Goal: Task Accomplishment & Management: Manage account settings

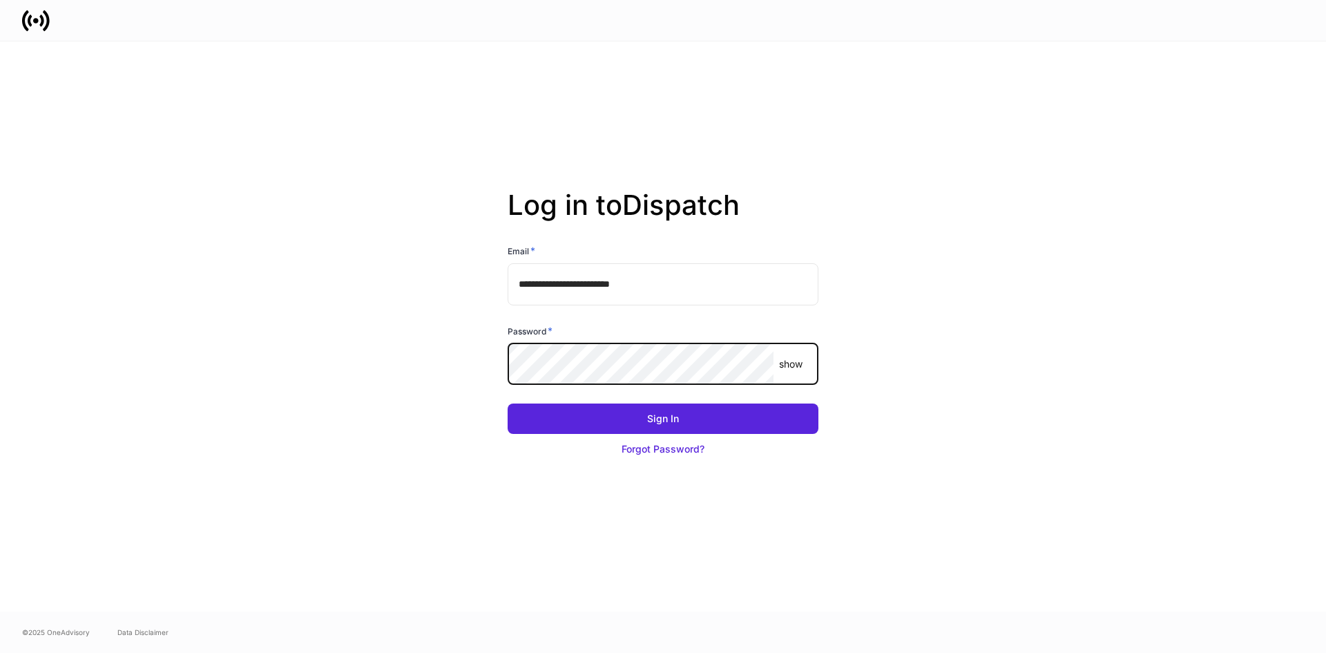
click at [508, 403] on button "Sign In" at bounding box center [663, 418] width 311 height 30
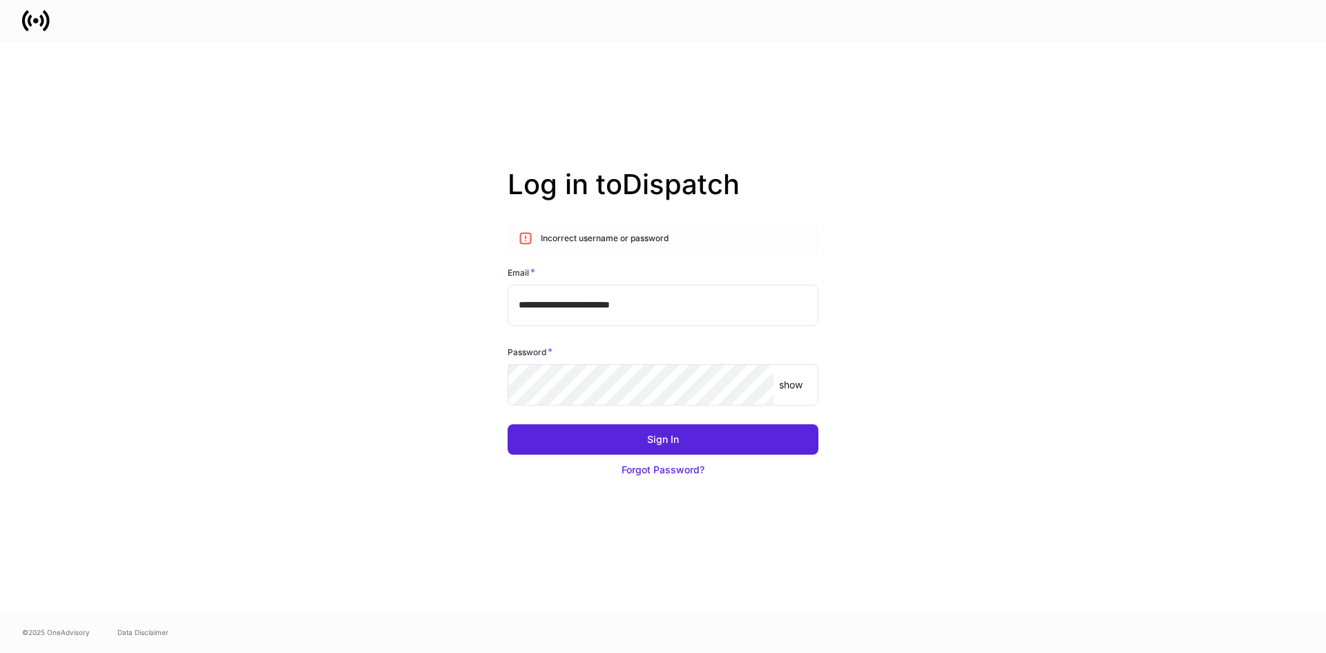
click at [795, 385] on p "show" at bounding box center [790, 385] width 23 height 14
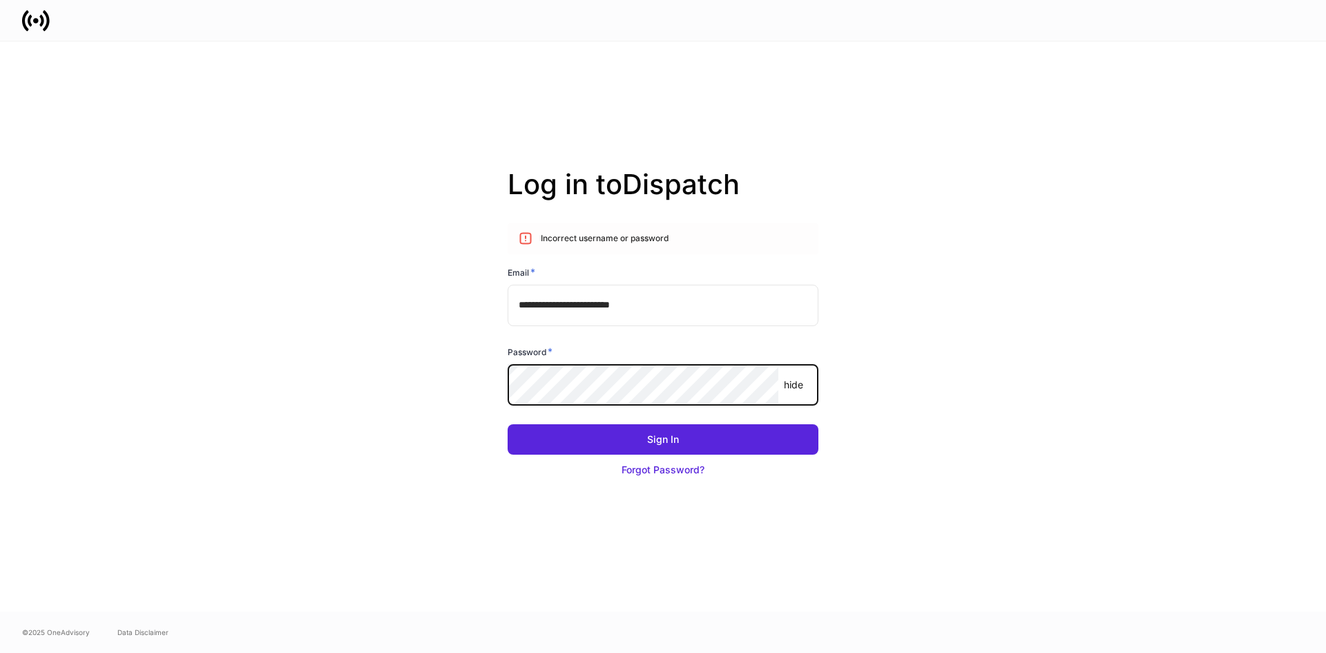
click at [508, 424] on button "Sign In" at bounding box center [663, 439] width 311 height 30
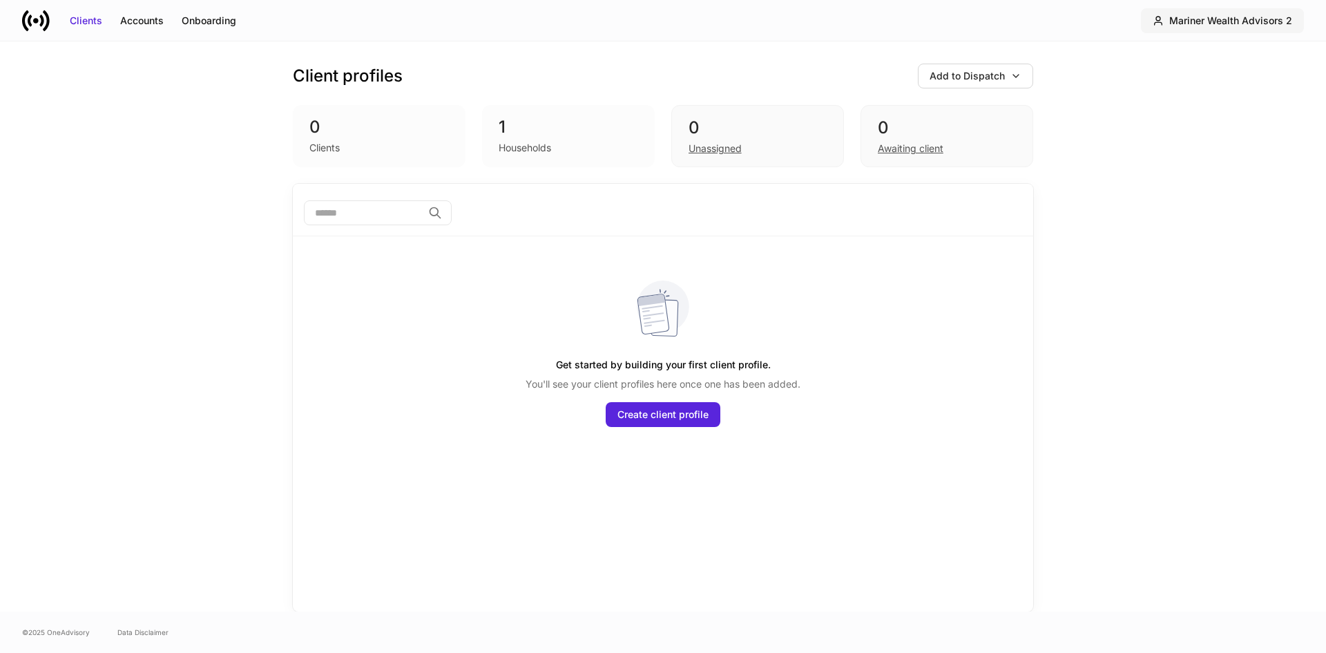
click at [1276, 19] on div "Mariner Wealth Advisors 2" at bounding box center [1230, 21] width 123 height 14
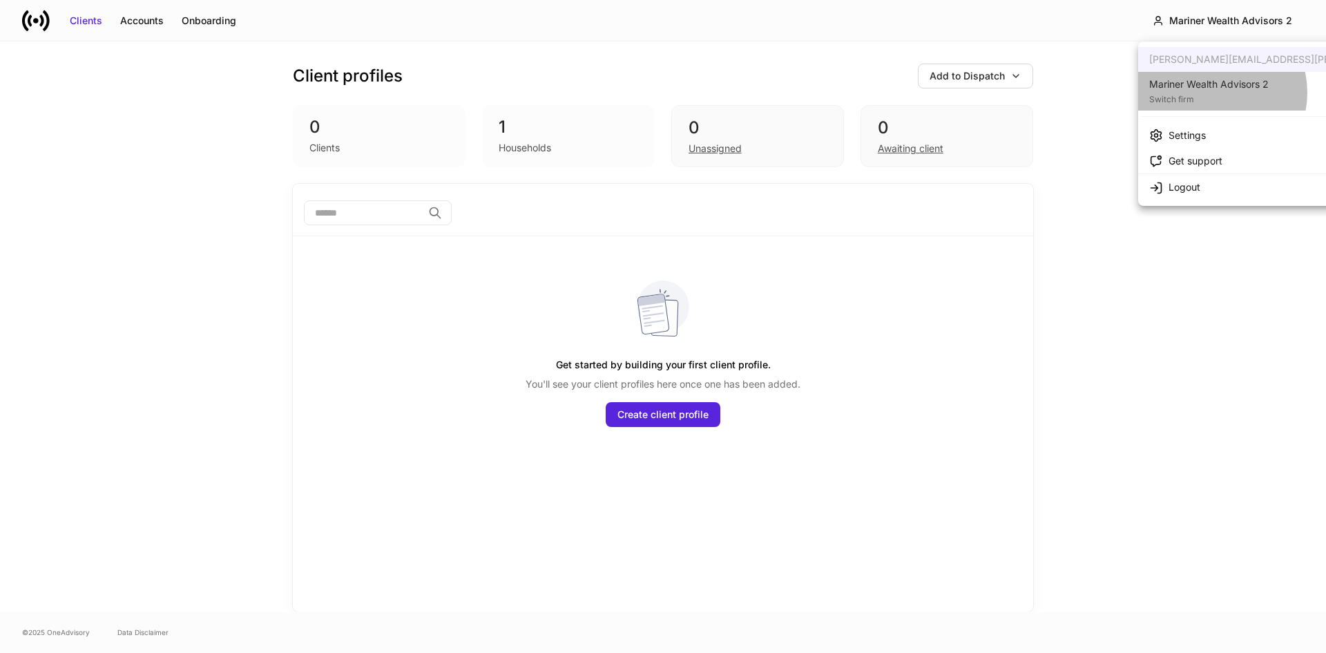
click at [1215, 93] on div "Switch firm" at bounding box center [1208, 98] width 119 height 14
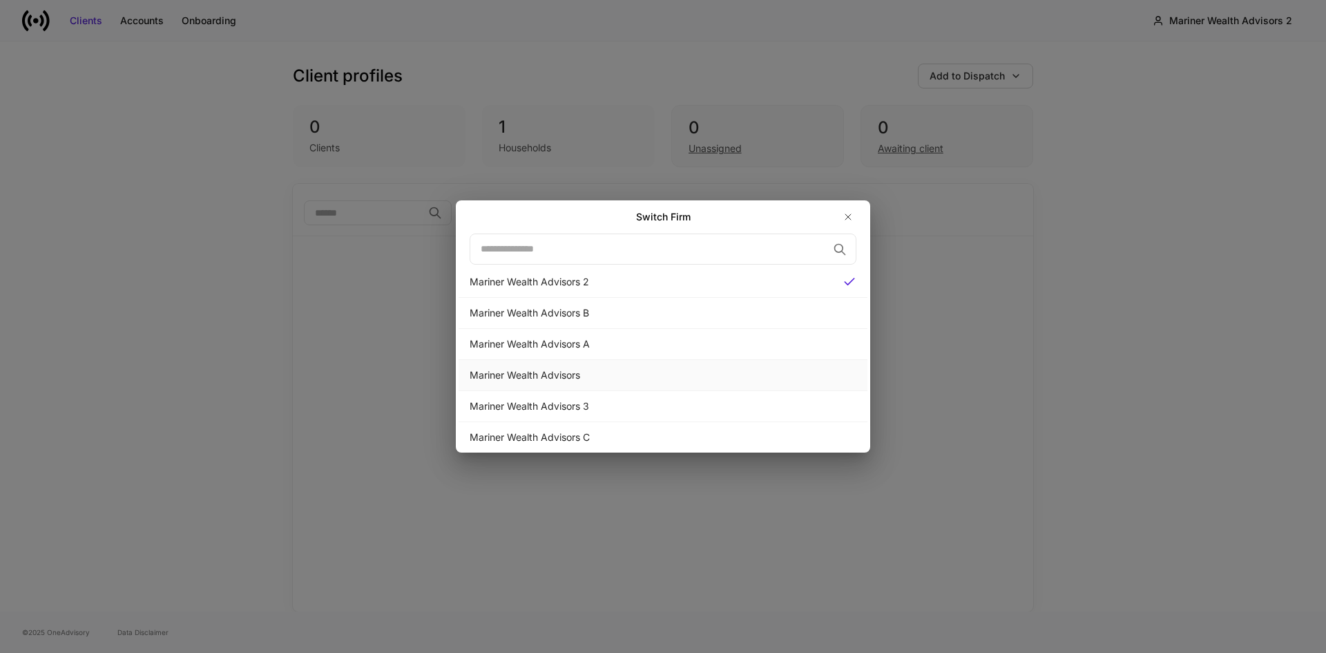
click at [548, 382] on div "Mariner Wealth Advisors" at bounding box center [663, 375] width 409 height 31
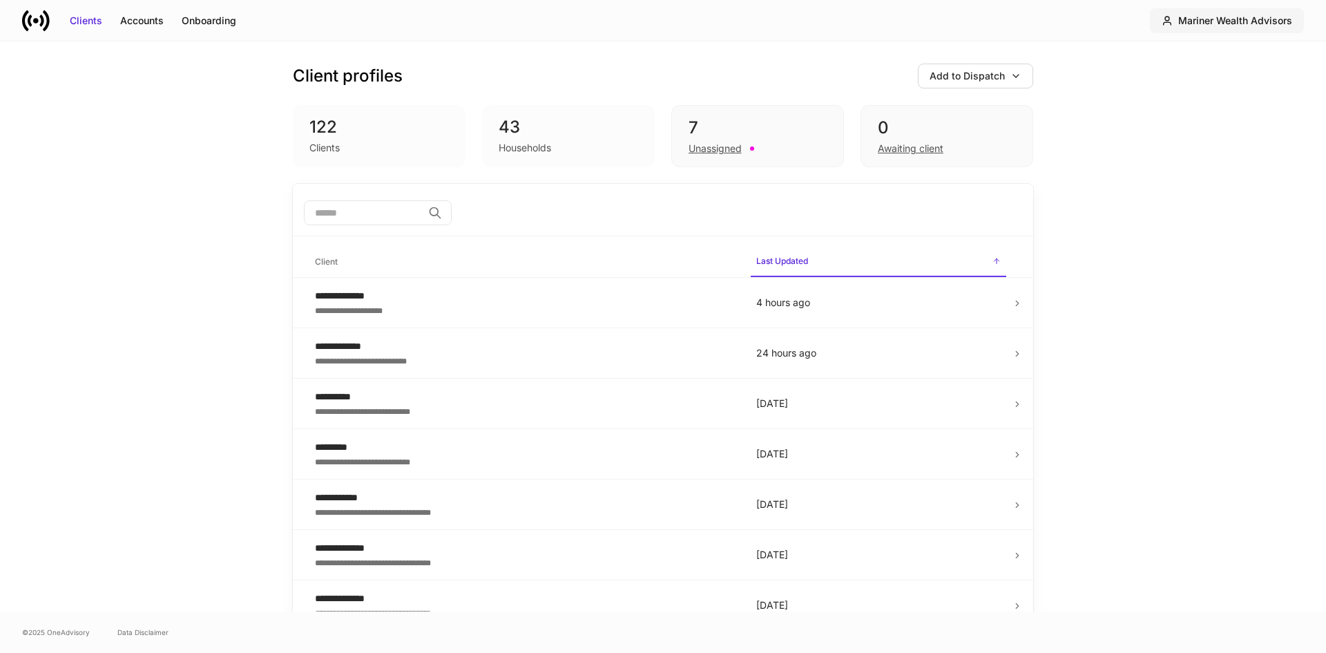
click at [1218, 26] on div "Mariner Wealth Advisors" at bounding box center [1235, 21] width 114 height 14
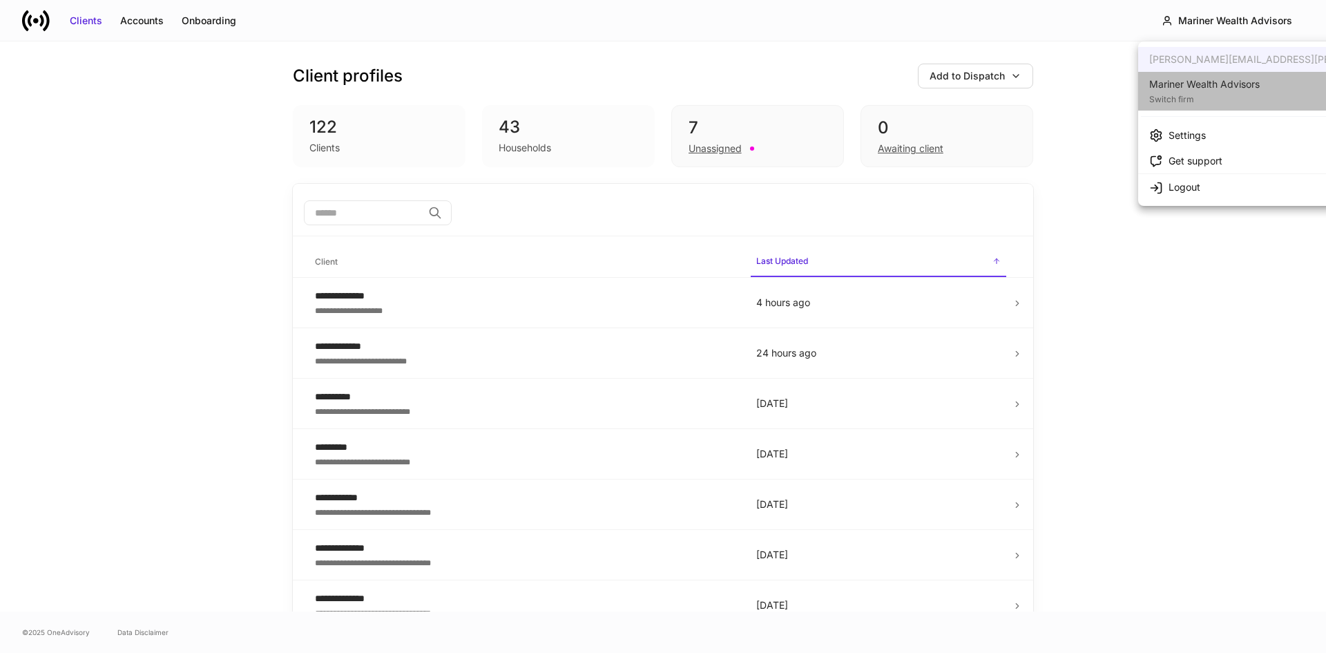
click at [1253, 96] on div "Switch firm" at bounding box center [1204, 98] width 110 height 14
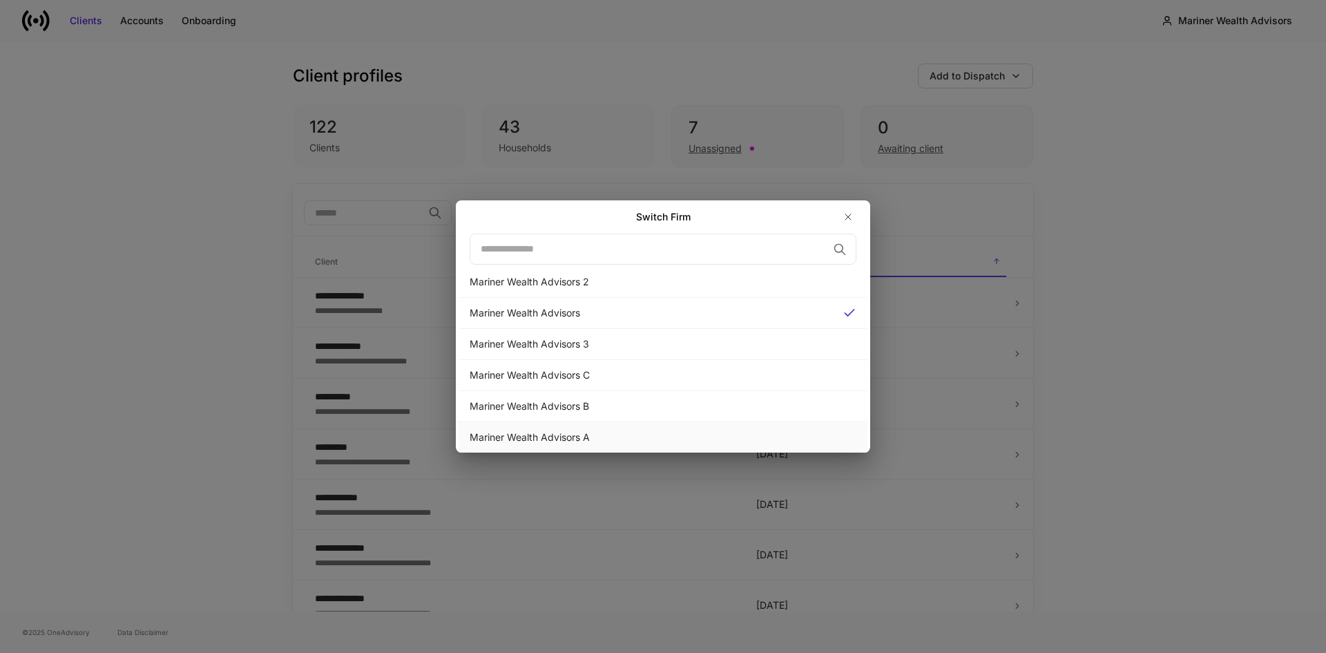
click at [560, 436] on div "Mariner Wealth Advisors A" at bounding box center [663, 437] width 387 height 14
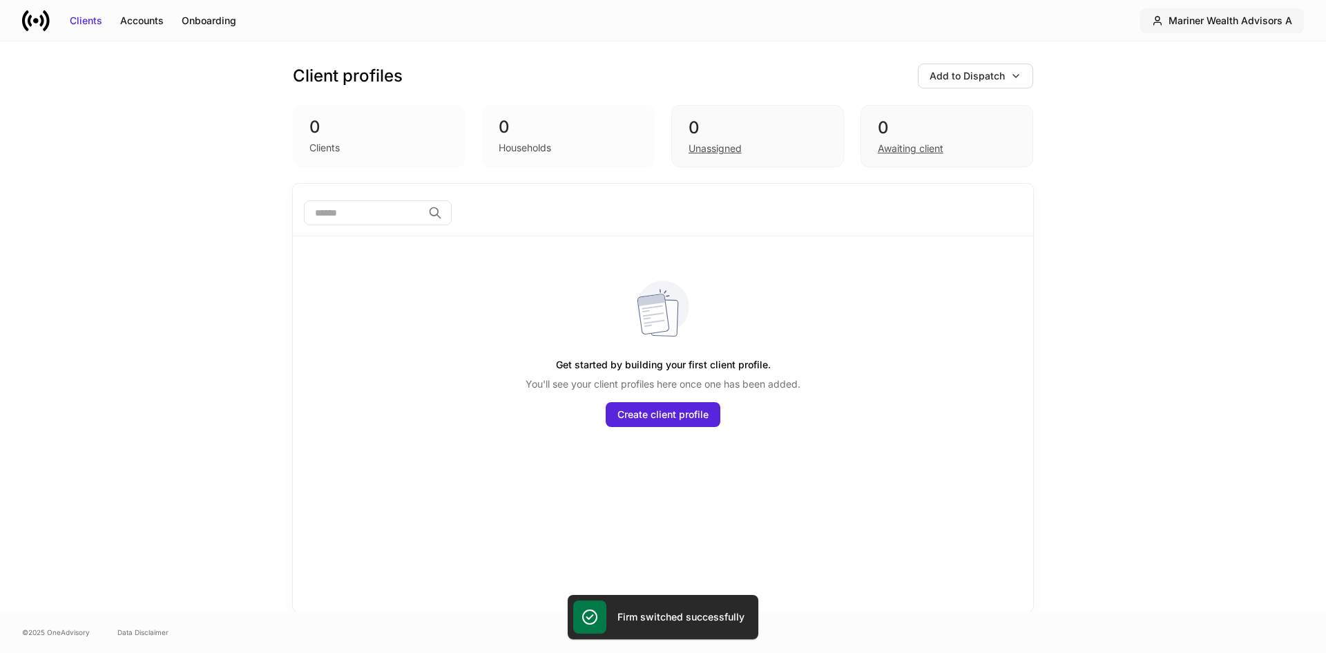
click at [1195, 23] on div "Mariner Wealth Advisors A" at bounding box center [1231, 21] width 124 height 14
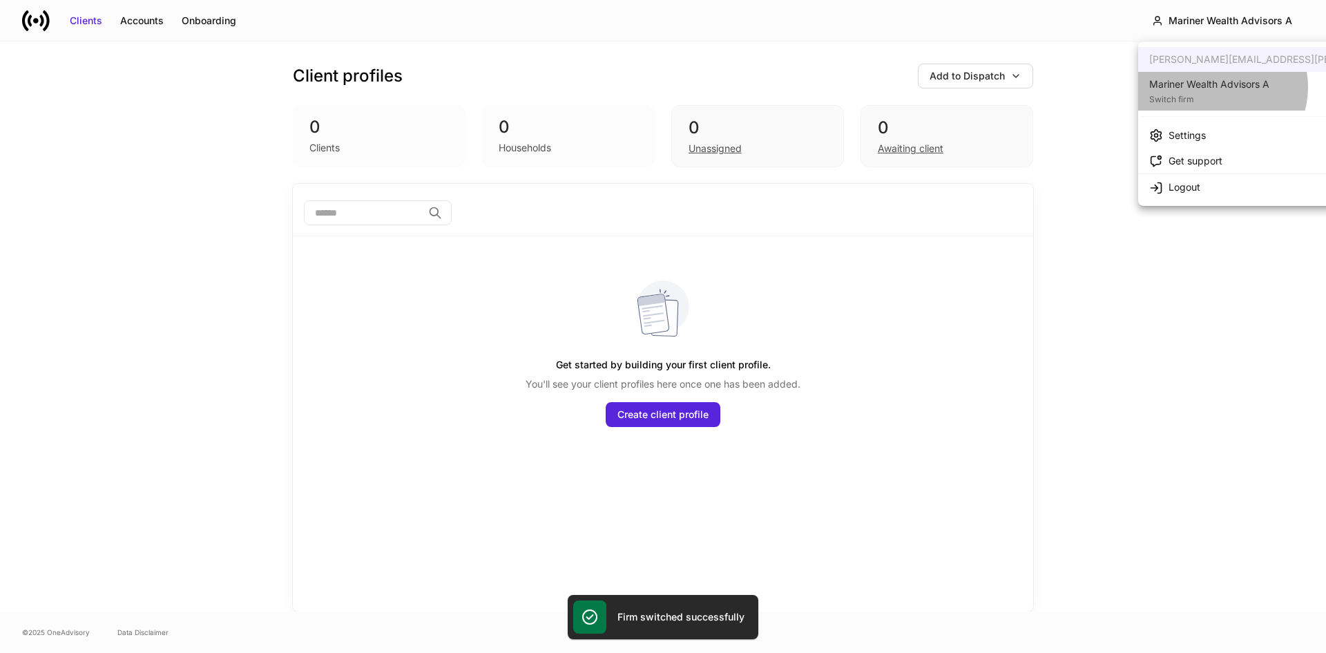
click at [1218, 87] on div "Mariner Wealth Advisors A" at bounding box center [1209, 84] width 120 height 14
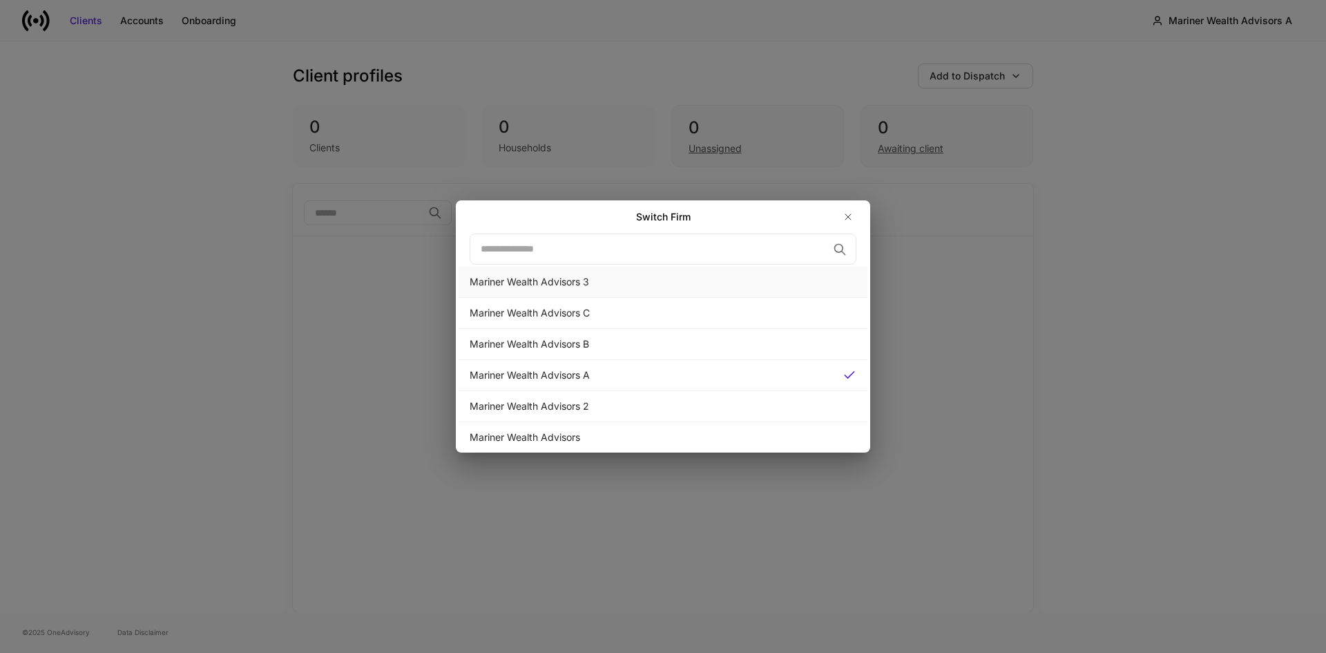
click at [516, 287] on div "Mariner Wealth Advisors 3" at bounding box center [663, 282] width 387 height 14
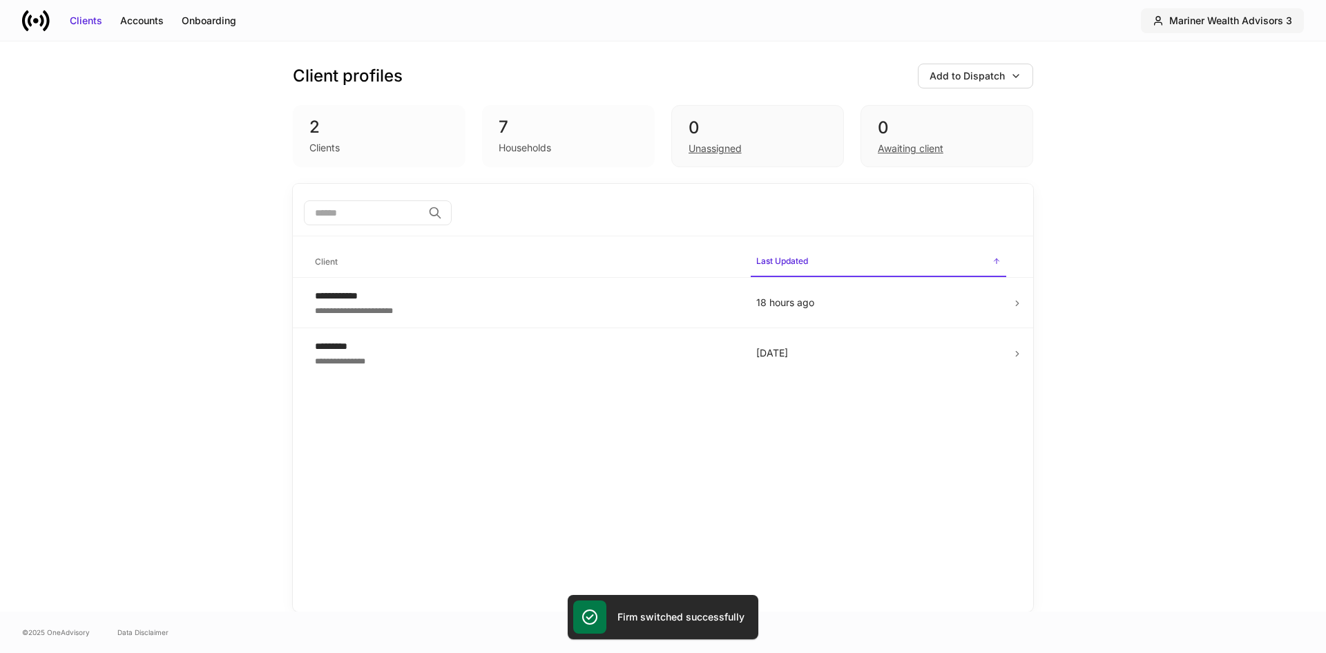
click at [1220, 25] on div "Mariner Wealth Advisors 3" at bounding box center [1230, 21] width 123 height 14
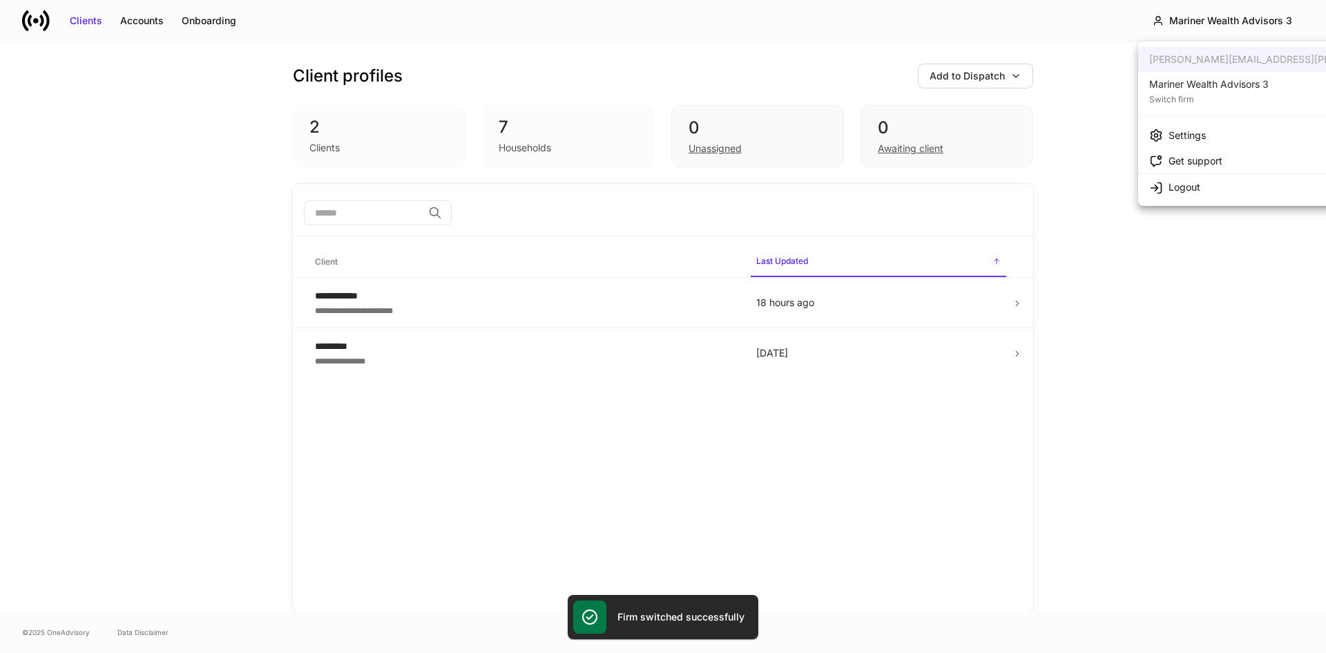
click at [1178, 94] on div "Switch firm" at bounding box center [1208, 98] width 119 height 14
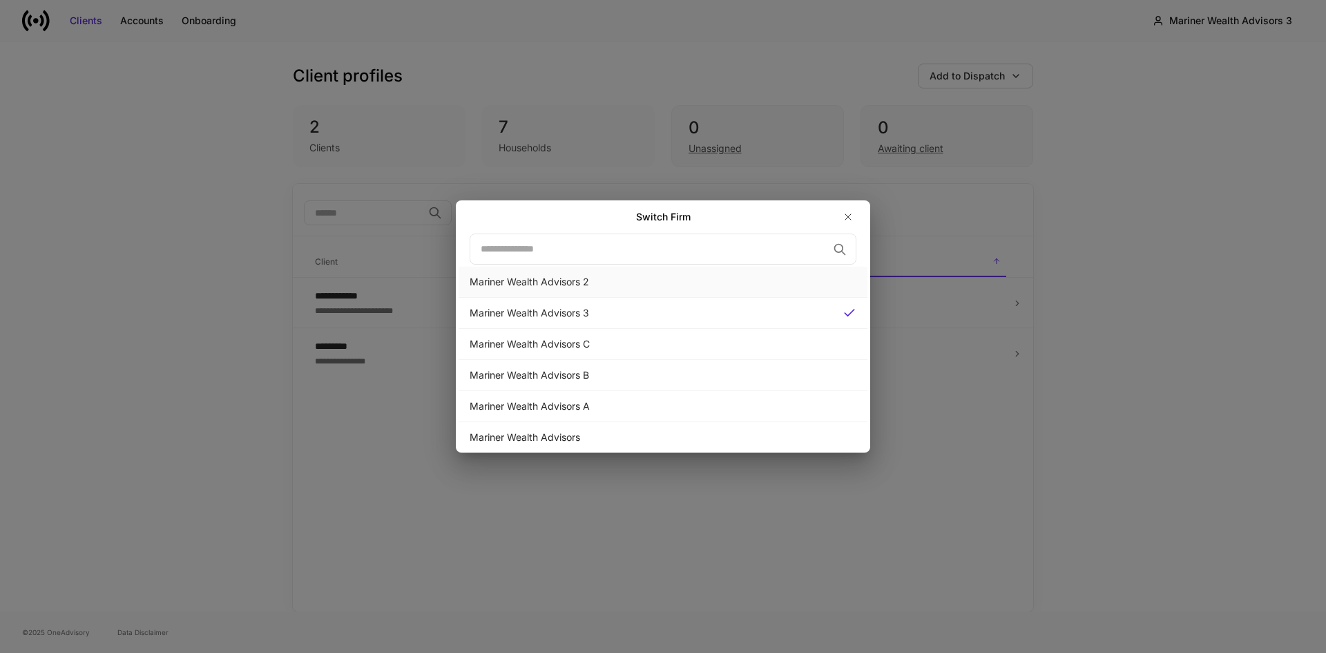
click at [519, 282] on div "Mariner Wealth Advisors 2" at bounding box center [663, 282] width 387 height 14
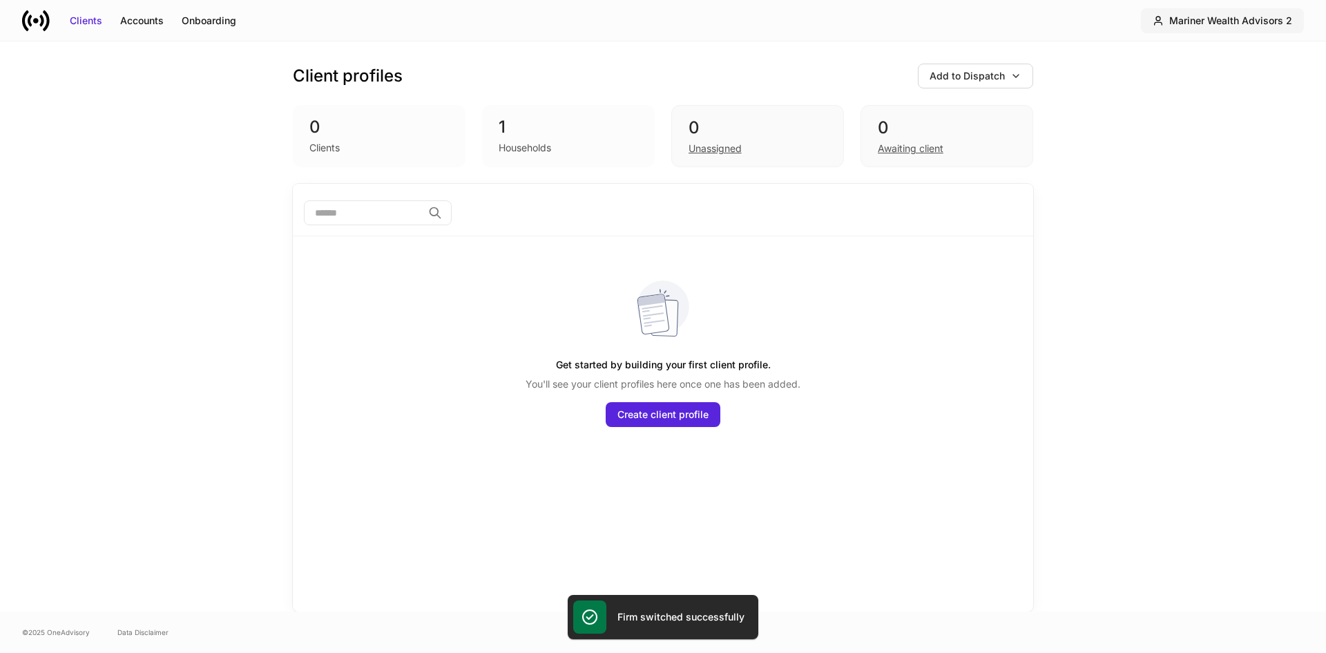
click at [1256, 23] on div "Mariner Wealth Advisors 2" at bounding box center [1230, 21] width 123 height 14
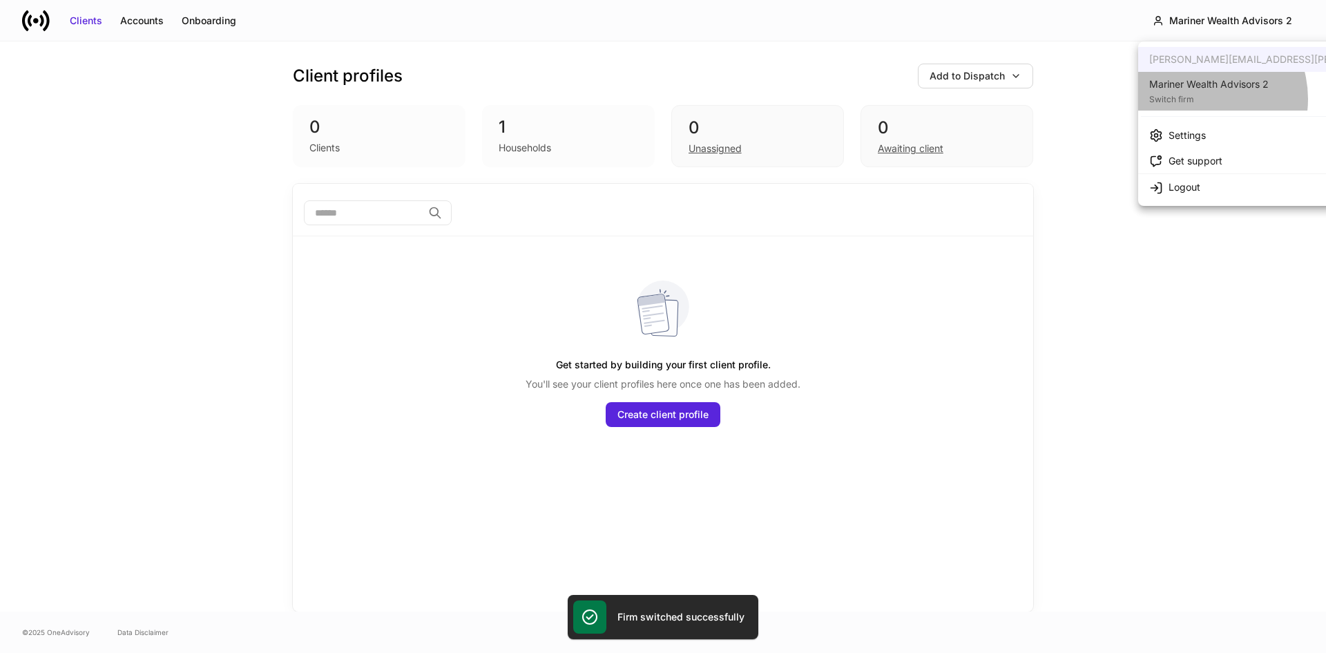
click at [1198, 99] on div "Switch firm" at bounding box center [1208, 98] width 119 height 14
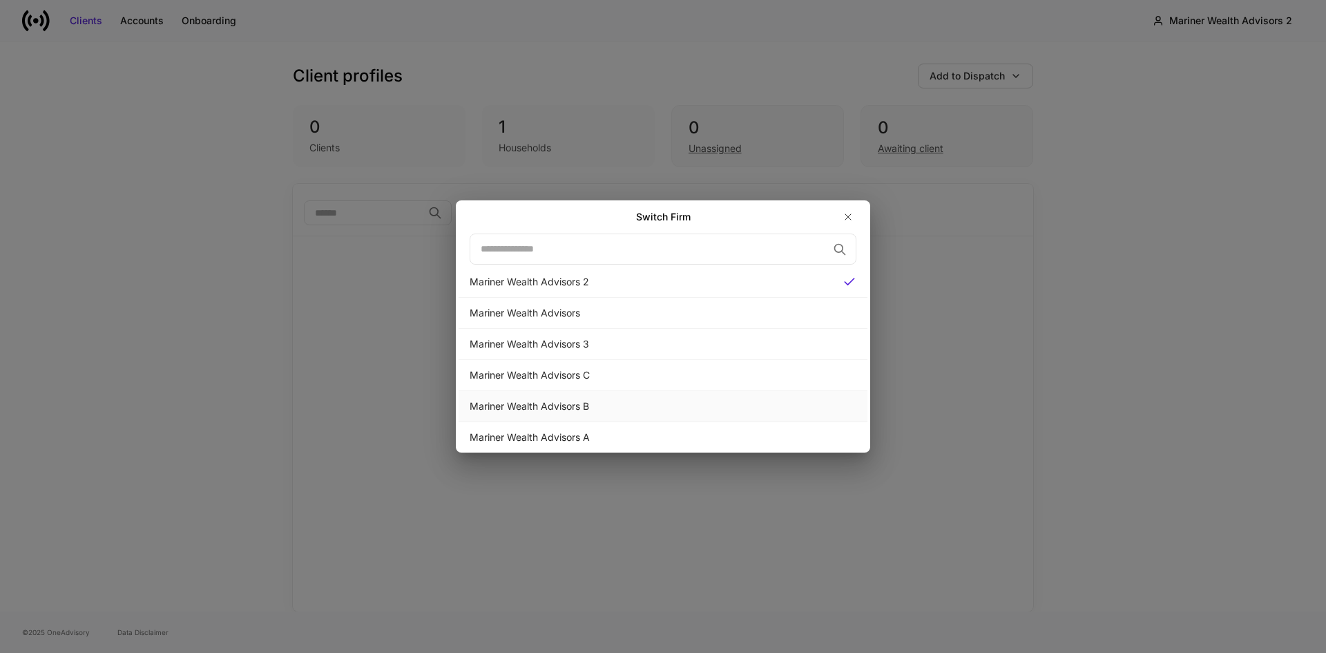
click at [535, 416] on div "Mariner Wealth Advisors B" at bounding box center [663, 406] width 409 height 31
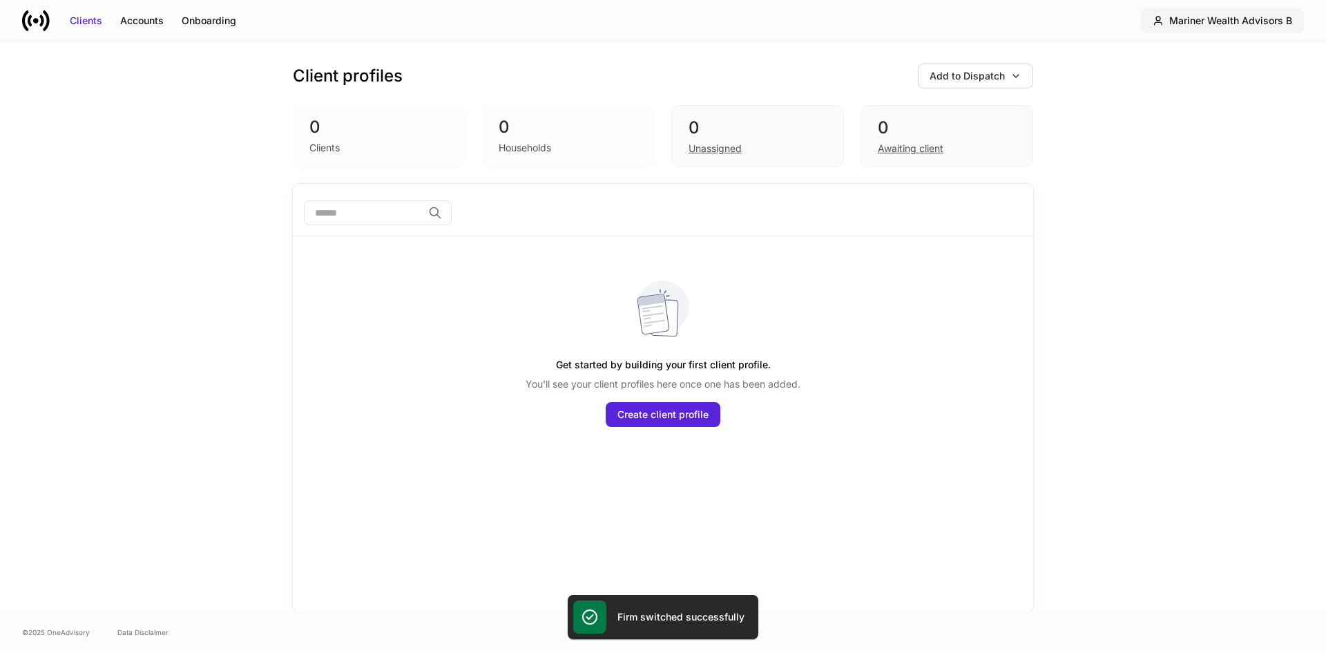
click at [1245, 20] on div "Mariner Wealth Advisors B" at bounding box center [1230, 21] width 123 height 14
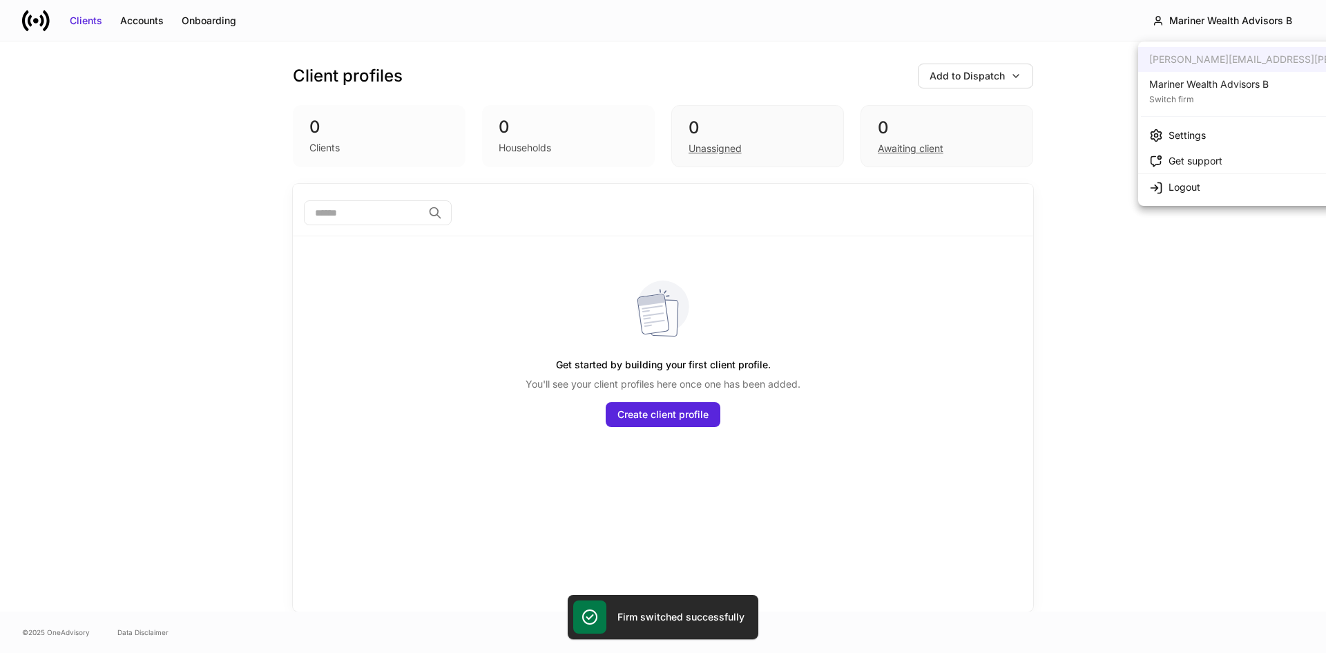
click at [1255, 75] on li "Mariner Wealth Advisors B Switch firm" at bounding box center [1311, 91] width 347 height 39
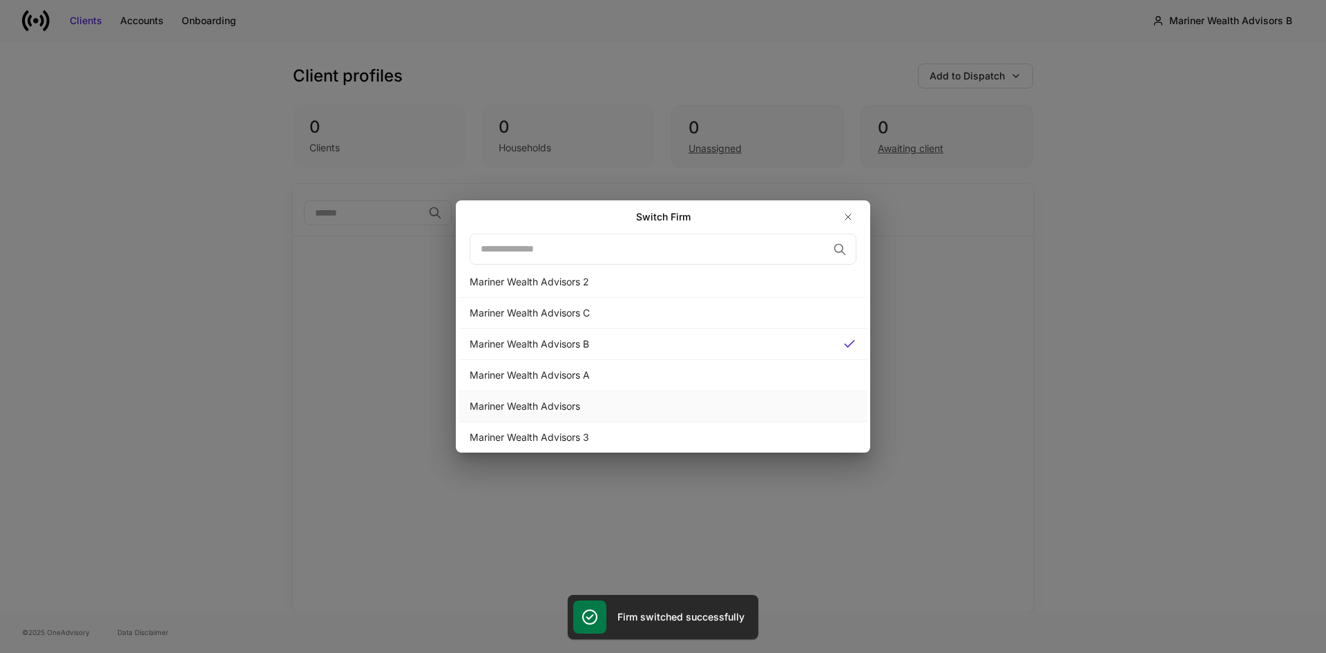
click at [559, 403] on div "Mariner Wealth Advisors" at bounding box center [663, 406] width 387 height 14
